Goal: Information Seeking & Learning: Learn about a topic

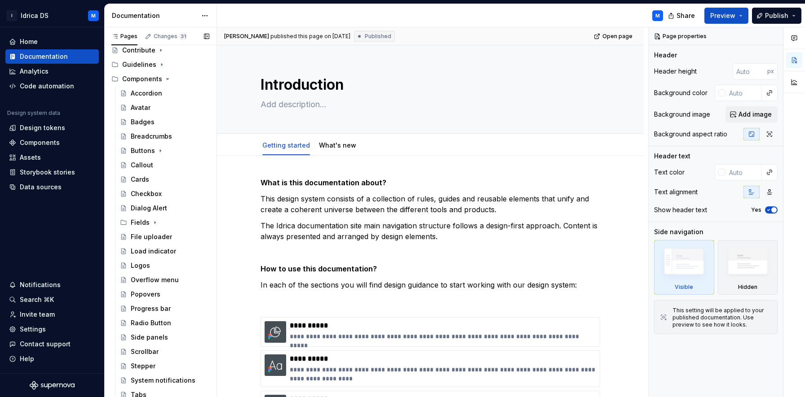
scroll to position [64, 0]
click at [152, 222] on icon "Page tree" at bounding box center [154, 223] width 7 height 7
click at [161, 340] on div "Range date" at bounding box center [157, 338] width 36 height 9
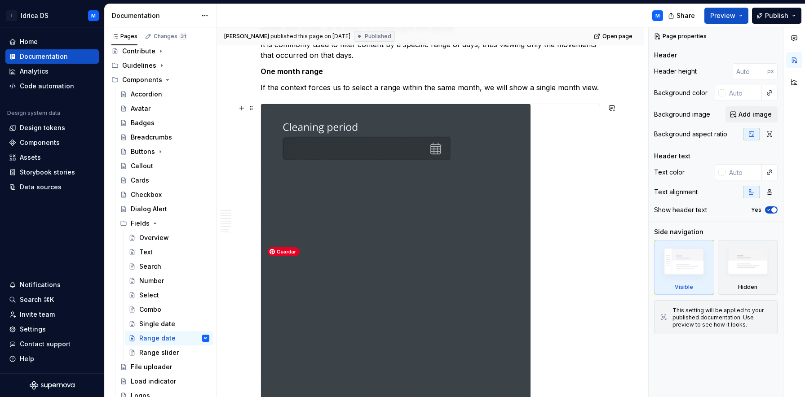
scroll to position [180, 0]
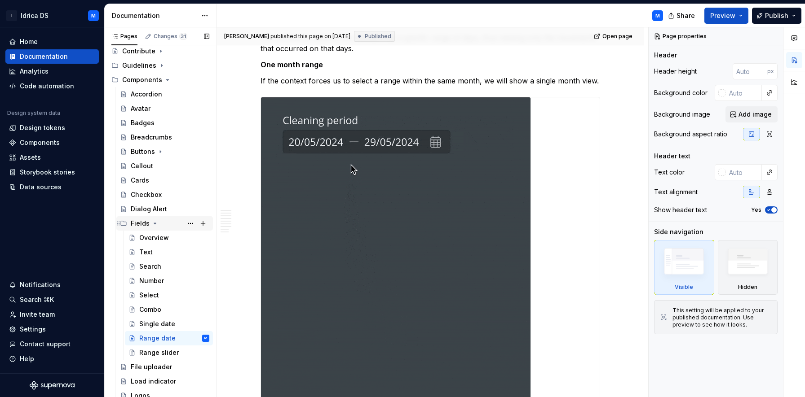
click at [153, 222] on icon "Page tree" at bounding box center [154, 223] width 7 height 7
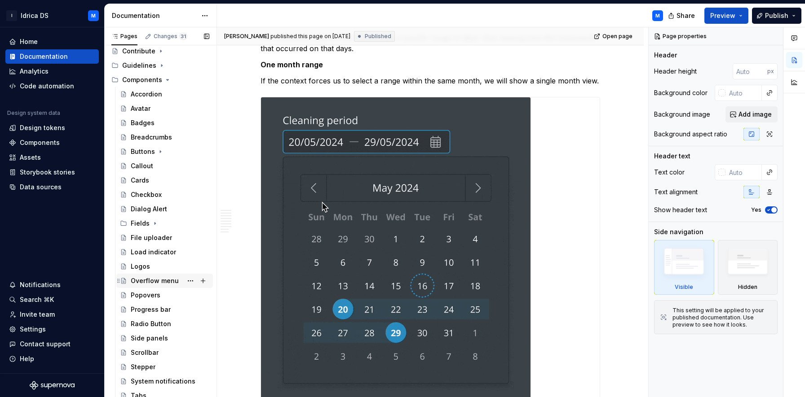
click at [154, 281] on div "Overflow menu" at bounding box center [155, 281] width 48 height 9
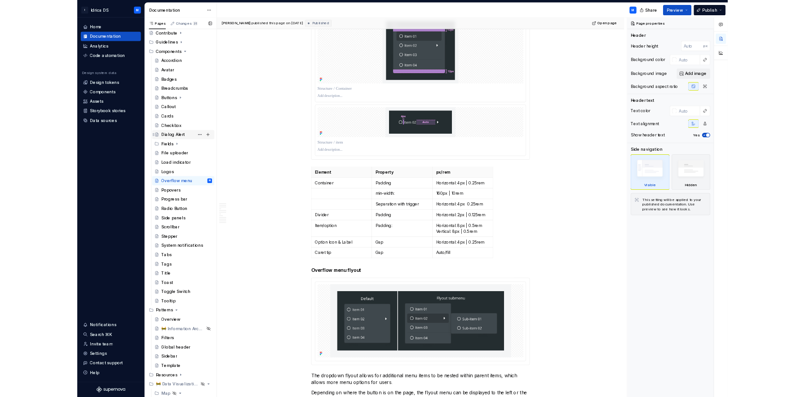
scroll to position [45, 0]
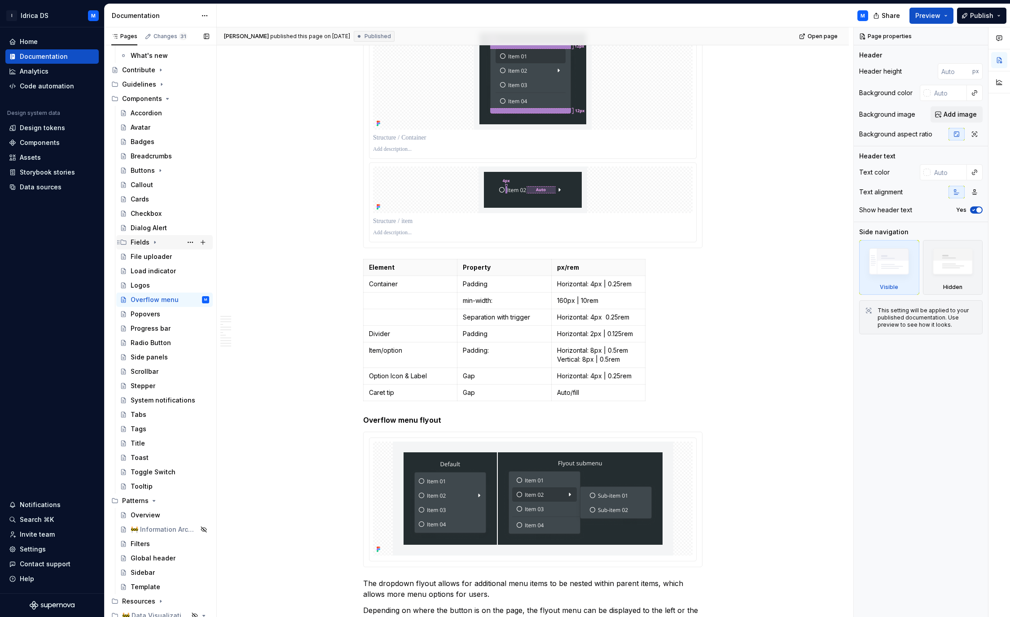
click at [153, 241] on icon "Page tree" at bounding box center [154, 242] width 7 height 7
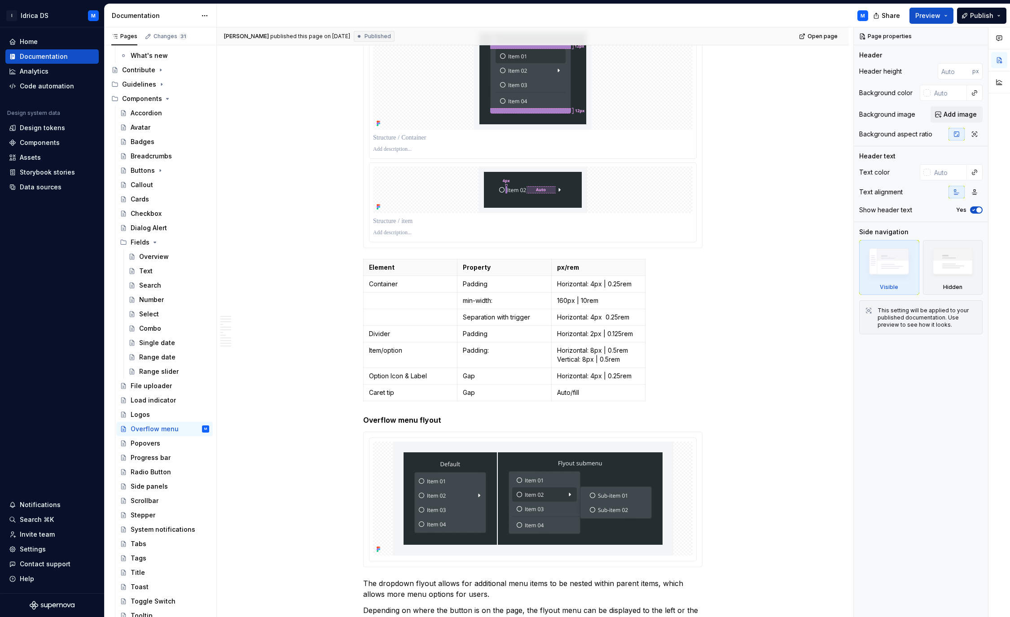
type textarea "*"
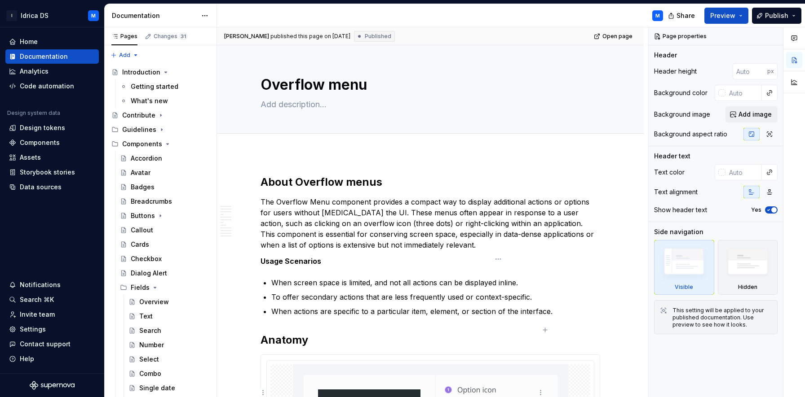
scroll to position [657, 0]
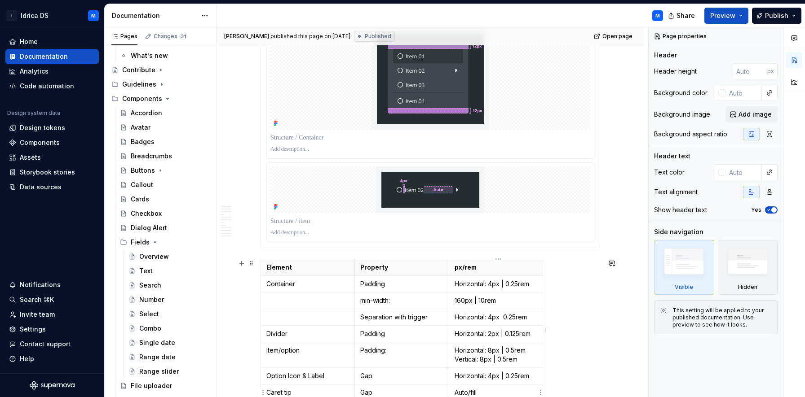
type textarea "*"
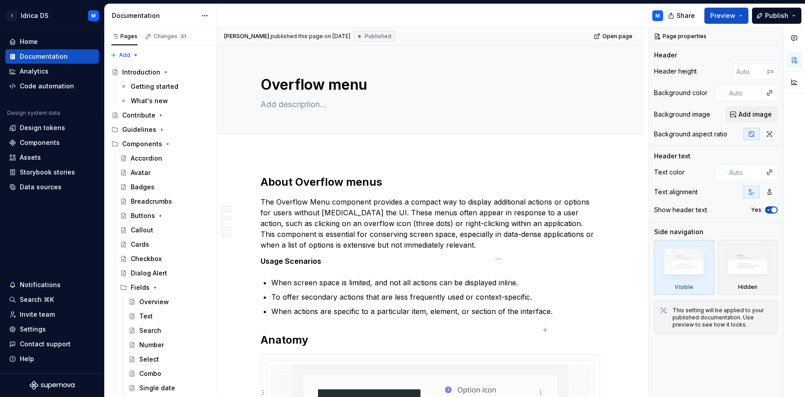
scroll to position [657, 0]
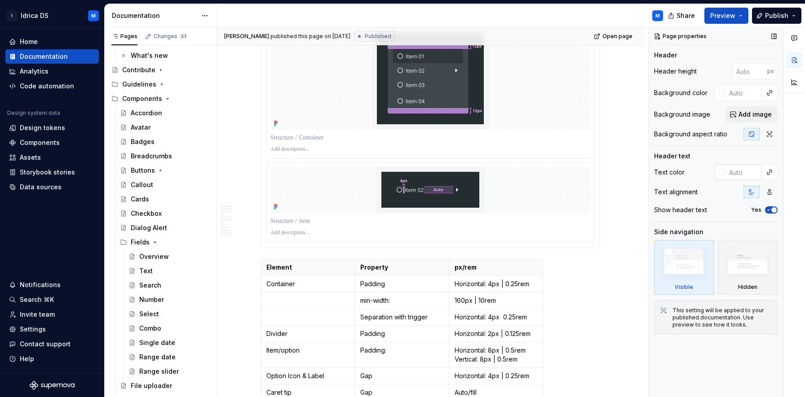
type textarea "*"
